Goal: Information Seeking & Learning: Learn about a topic

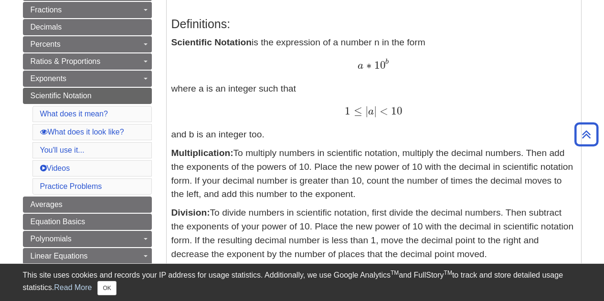
scroll to position [206, 0]
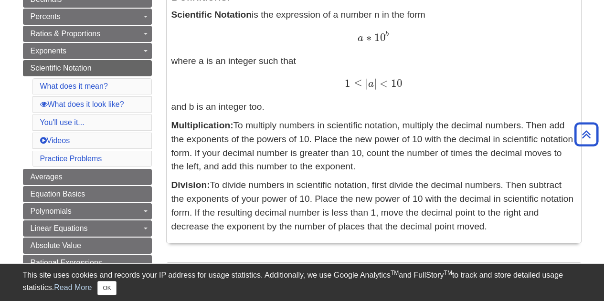
scroll to position [234, 0]
